Goal: Task Accomplishment & Management: Complete application form

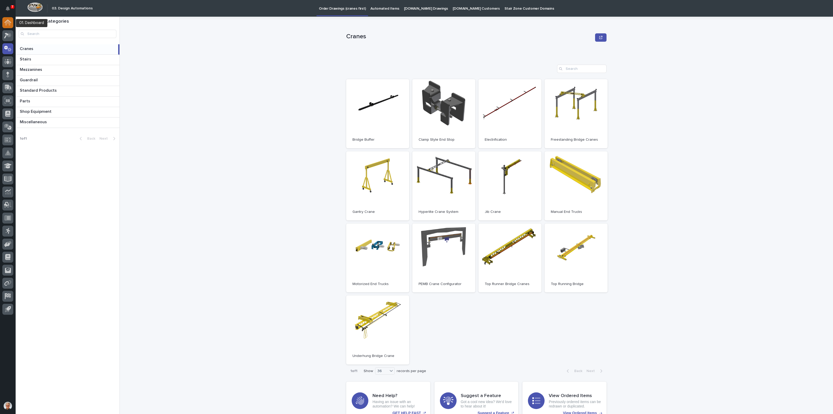
click at [6, 20] on icon at bounding box center [7, 23] width 7 height 6
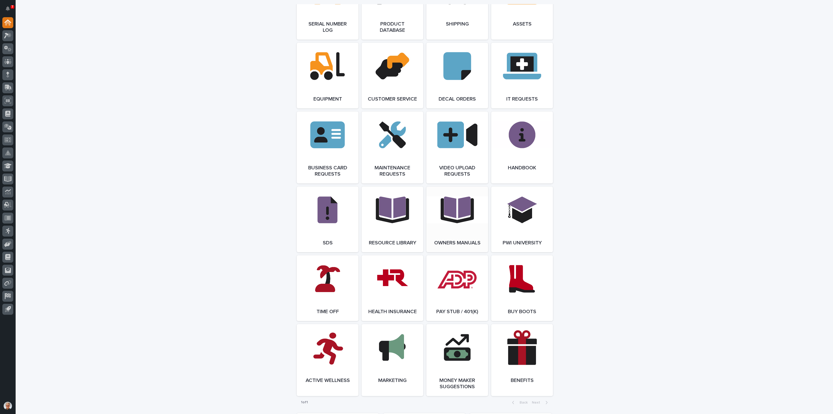
scroll to position [677, 0]
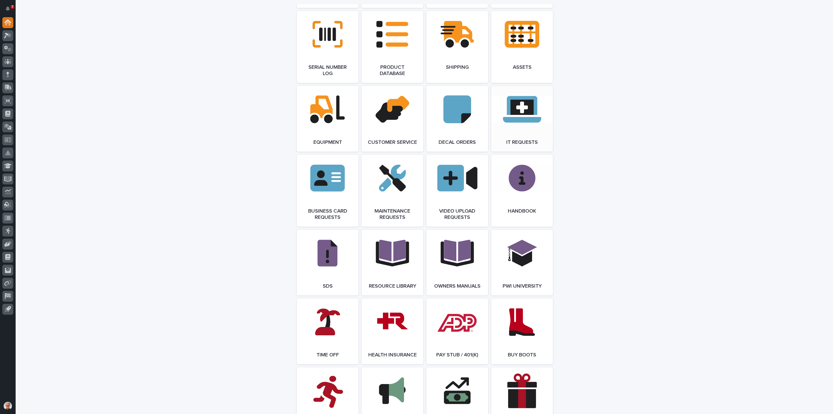
click at [518, 108] on link "Open Link" at bounding box center [522, 119] width 62 height 66
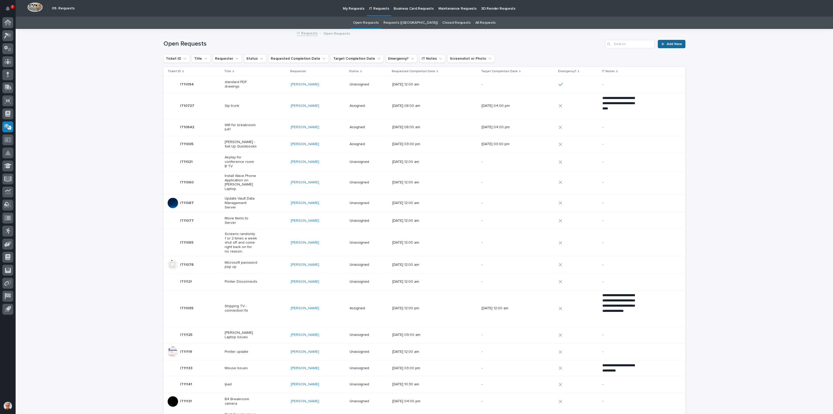
click at [668, 41] on link "Add New" at bounding box center [671, 44] width 27 height 8
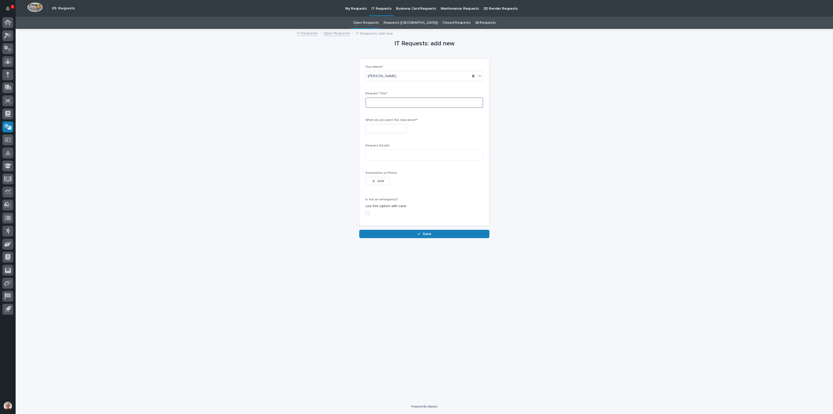
click at [378, 102] on input at bounding box center [425, 102] width 118 height 10
type input "Move My Files to Server"
click at [374, 128] on input "text" at bounding box center [386, 128] width 41 height 9
click at [369, 102] on div "28" at bounding box center [369, 102] width 7 height 7
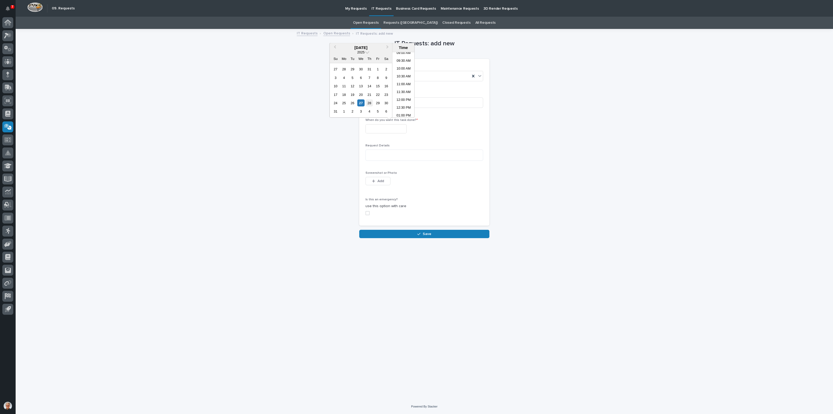
type input "**********"
click at [375, 155] on textarea at bounding box center [425, 154] width 118 height 11
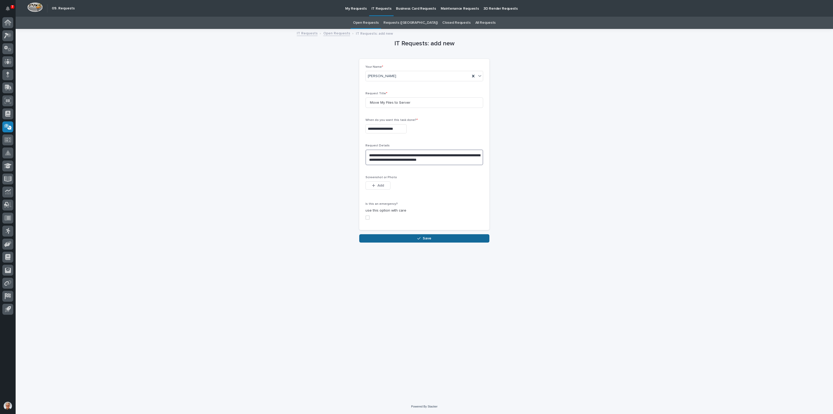
type textarea "**********"
click at [409, 237] on button "Save" at bounding box center [424, 238] width 130 height 8
